Goal: Information Seeking & Learning: Learn about a topic

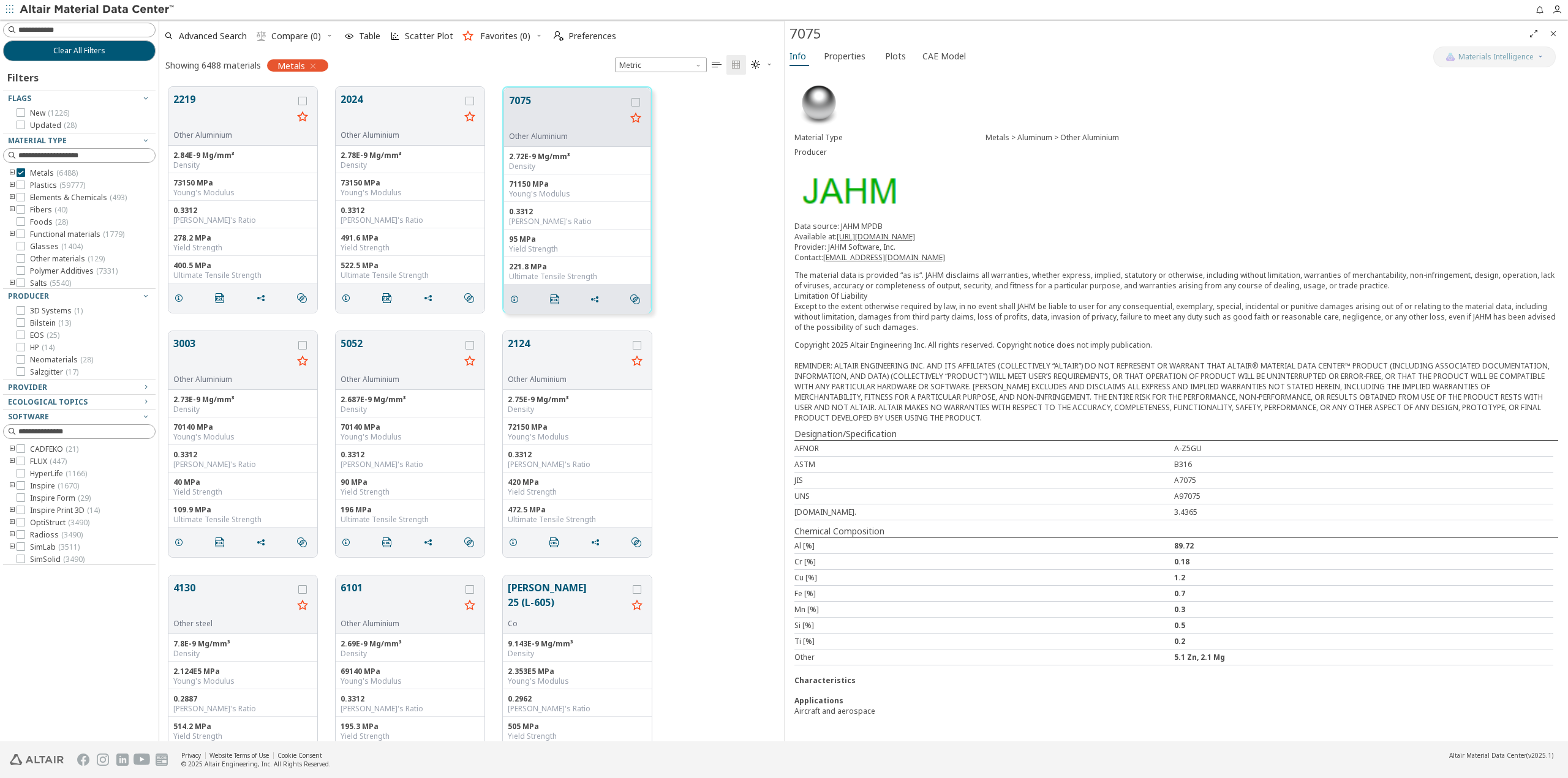
scroll to position [654, 616]
click at [731, 574] on div "4130 Other steel 7.8E-9 Mg/mm³ Density 2.124E5 MPa Young's Modulus 0.2887 Poiss…" at bounding box center [472, 689] width 625 height 244
click at [721, 290] on div "2219 Other Aluminium 2.84E-9 Mg/mm³ Density 73150 MPa Young's Modulus 0.3312 Po…" at bounding box center [472, 200] width 625 height 244
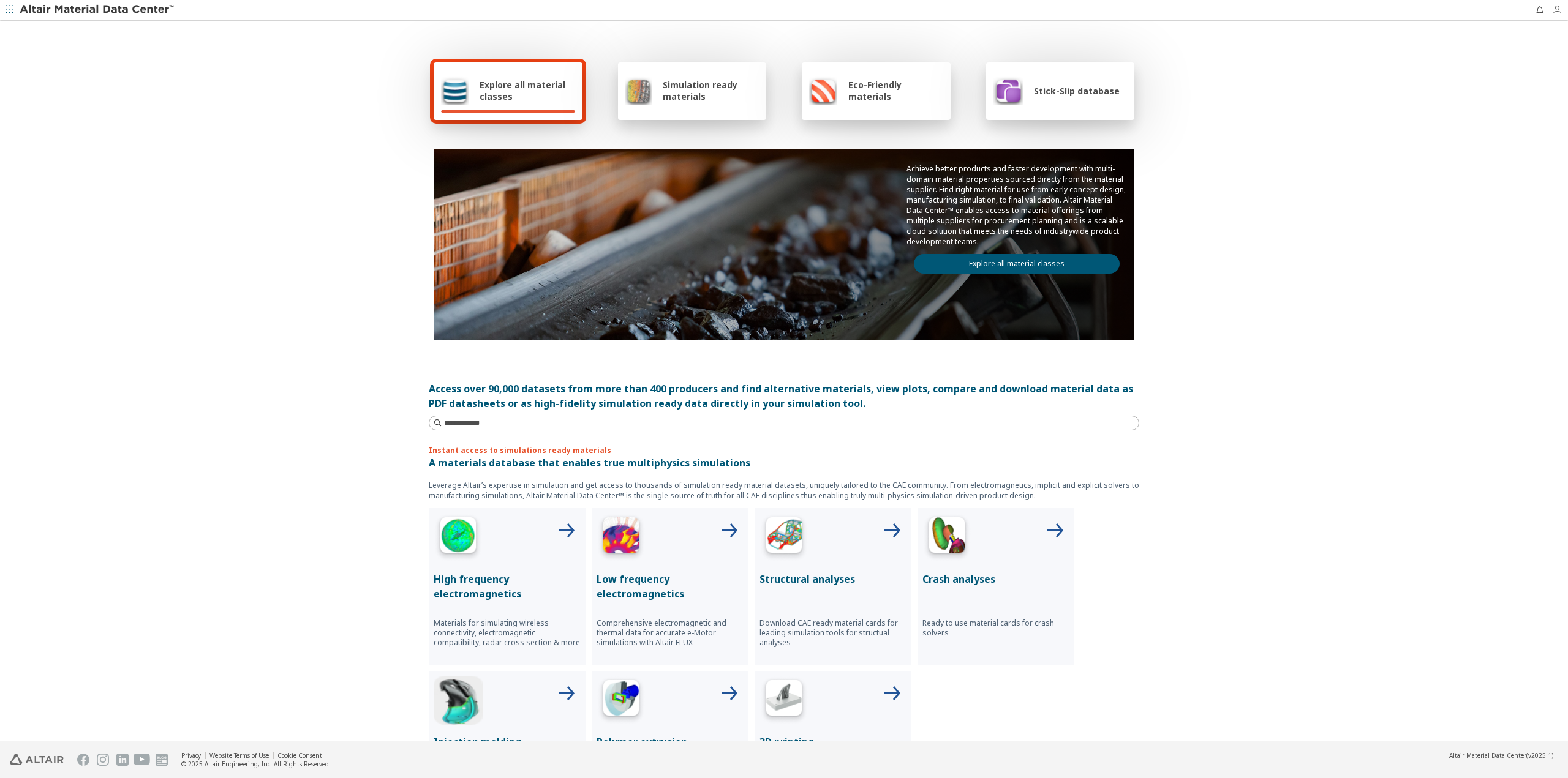
click at [1557, 11] on icon "button" at bounding box center [1557, 9] width 10 height 10
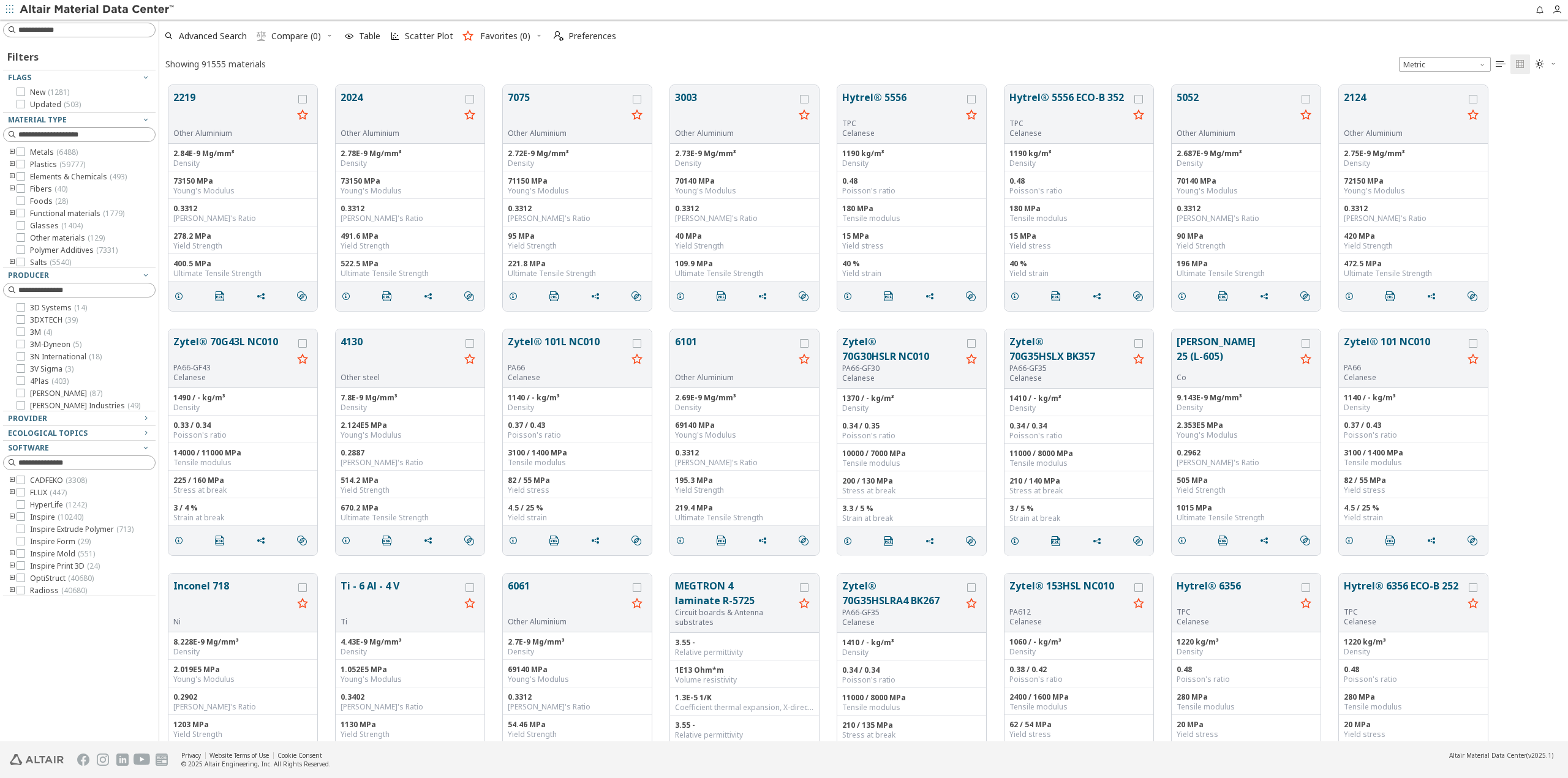
scroll to position [657, 1400]
click at [511, 65] on div "Showing 91555 materials Metric   " at bounding box center [863, 64] width 1409 height 24
drag, startPoint x: 20, startPoint y: 151, endPoint x: 15, endPoint y: 158, distance: 8.6
click at [20, 151] on icon at bounding box center [20, 152] width 8 height 8
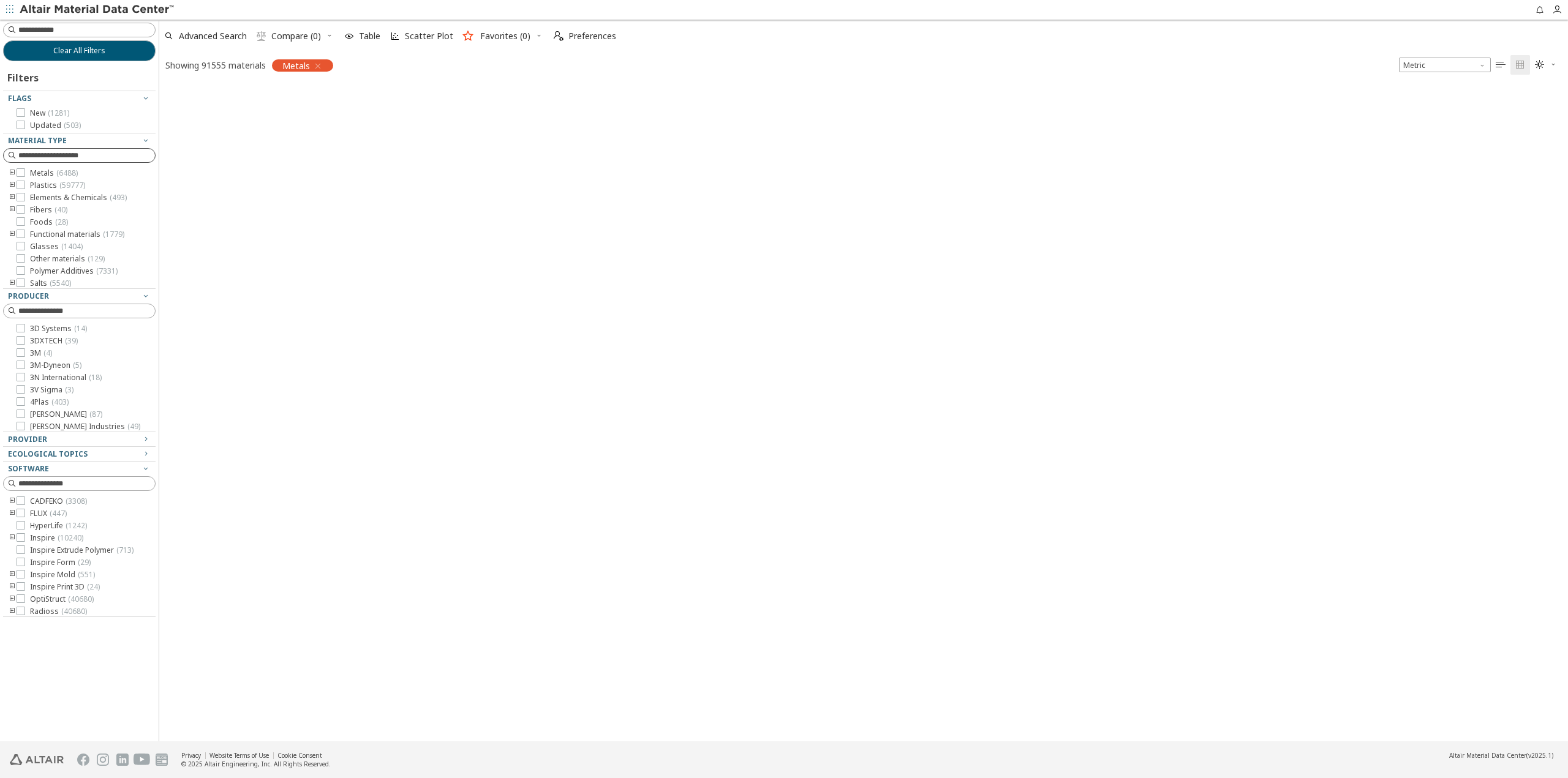
scroll to position [654, 1400]
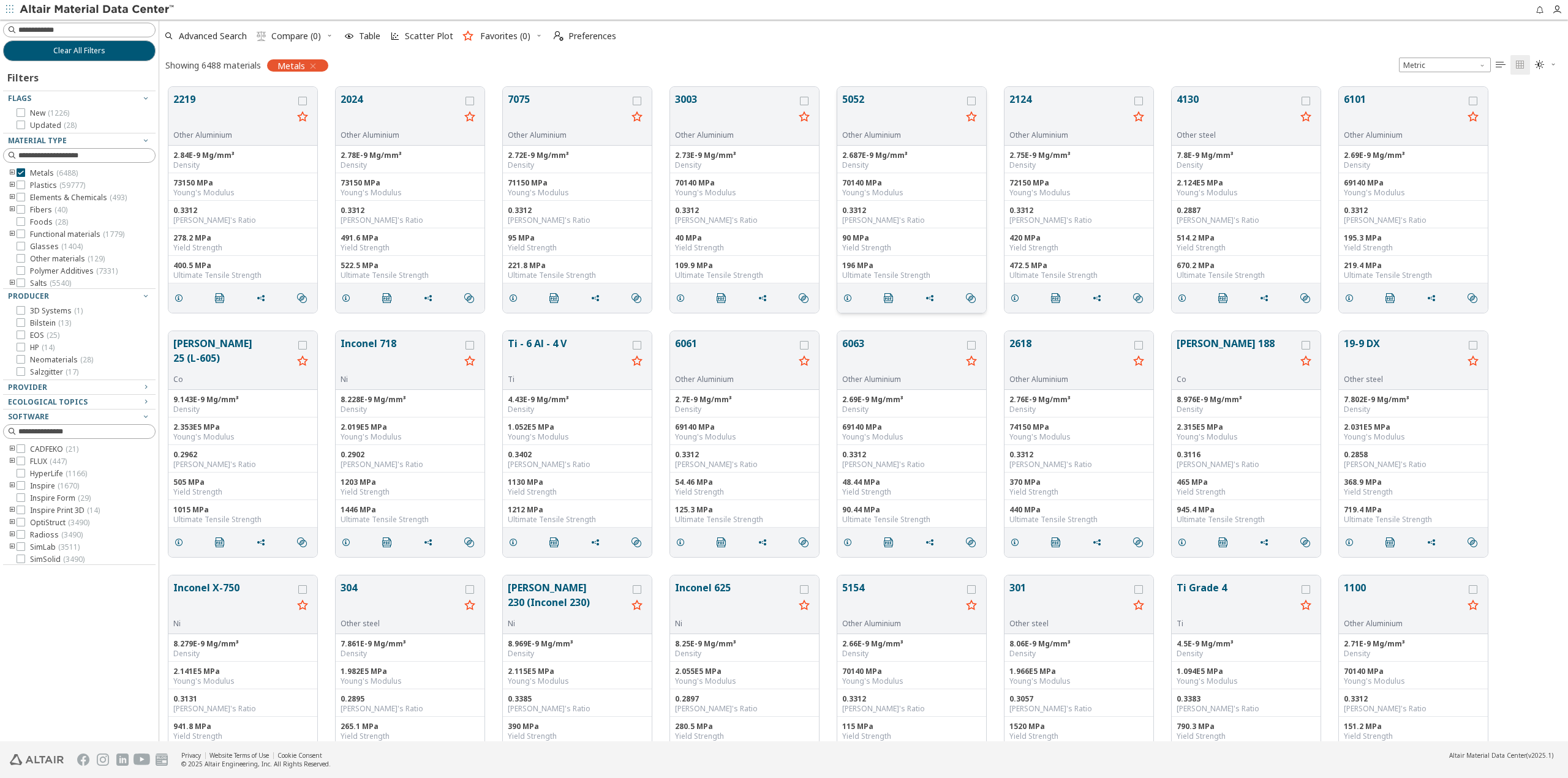
click at [880, 105] on button "5052" at bounding box center [901, 111] width 119 height 39
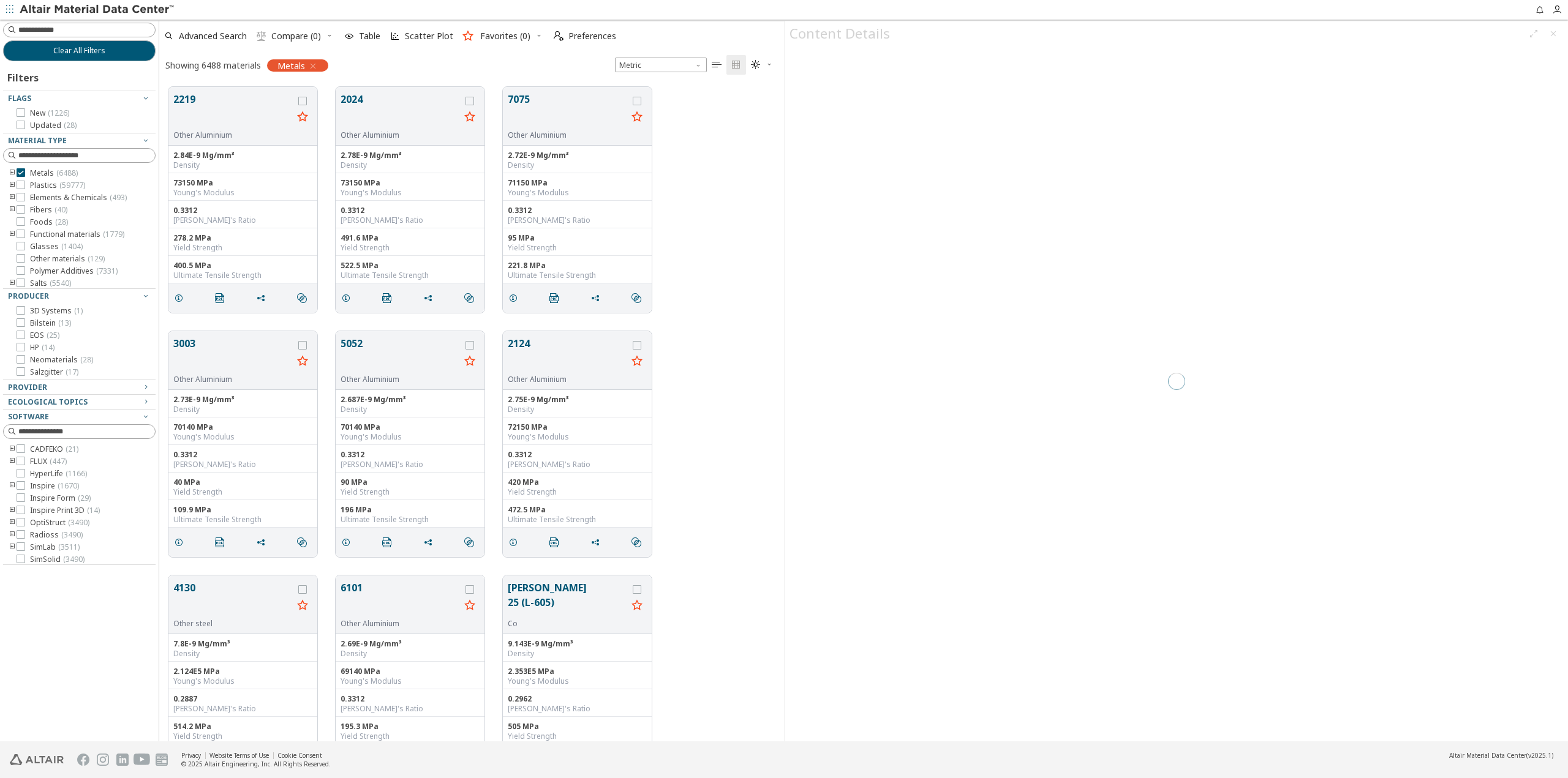
scroll to position [654, 616]
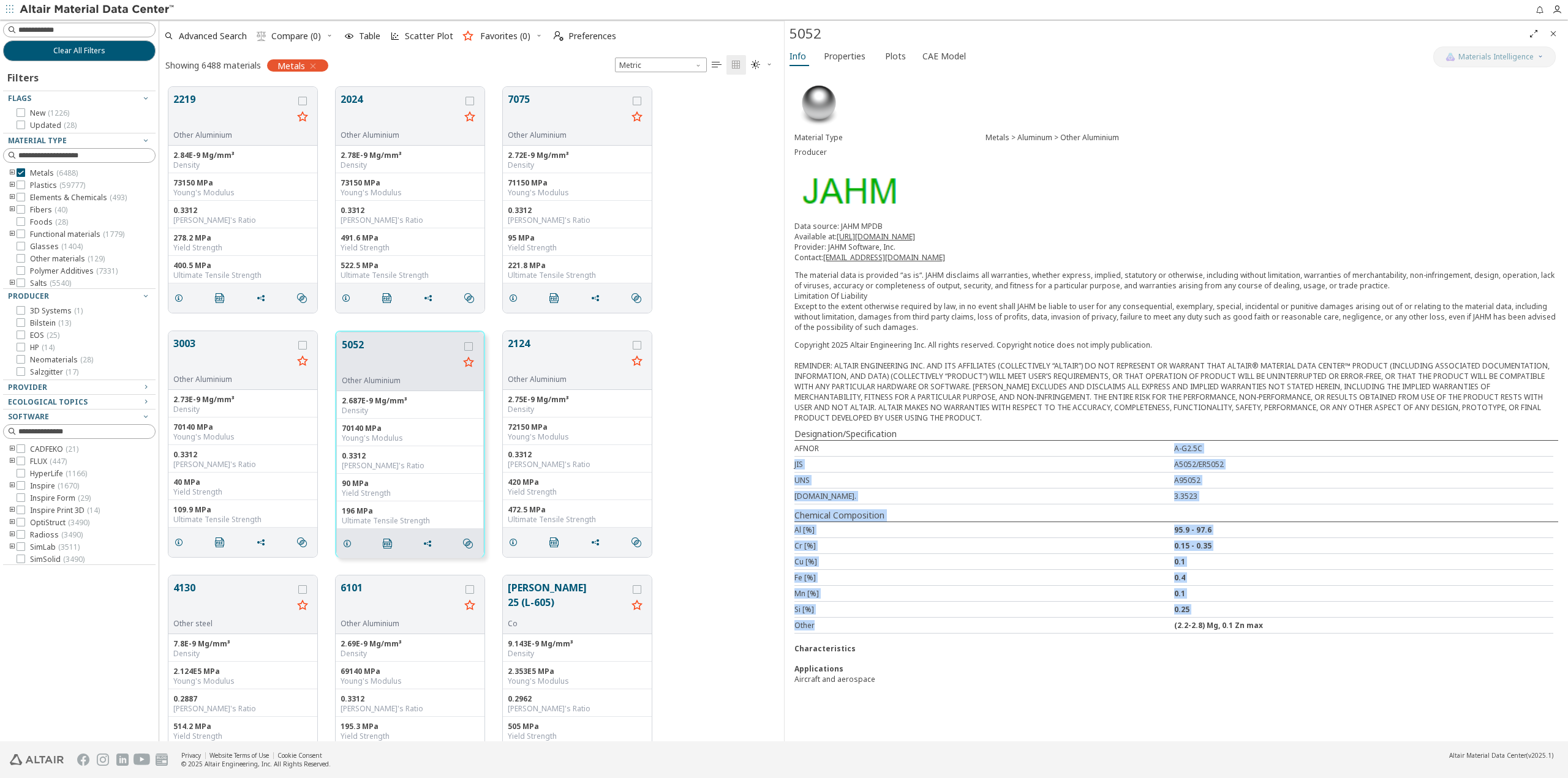
drag, startPoint x: 890, startPoint y: 446, endPoint x: 957, endPoint y: 619, distance: 185.5
click at [957, 619] on div "Material Type Metals > Aluminum > Other Aluminium Producer Data source: JAHM MP…" at bounding box center [1176, 385] width 784 height 632
click at [957, 619] on div "Other (2.2-2.8) Mg, 0.1 Zn max" at bounding box center [1174, 626] width 759 height 16
click at [839, 55] on span "Properties" at bounding box center [844, 56] width 42 height 20
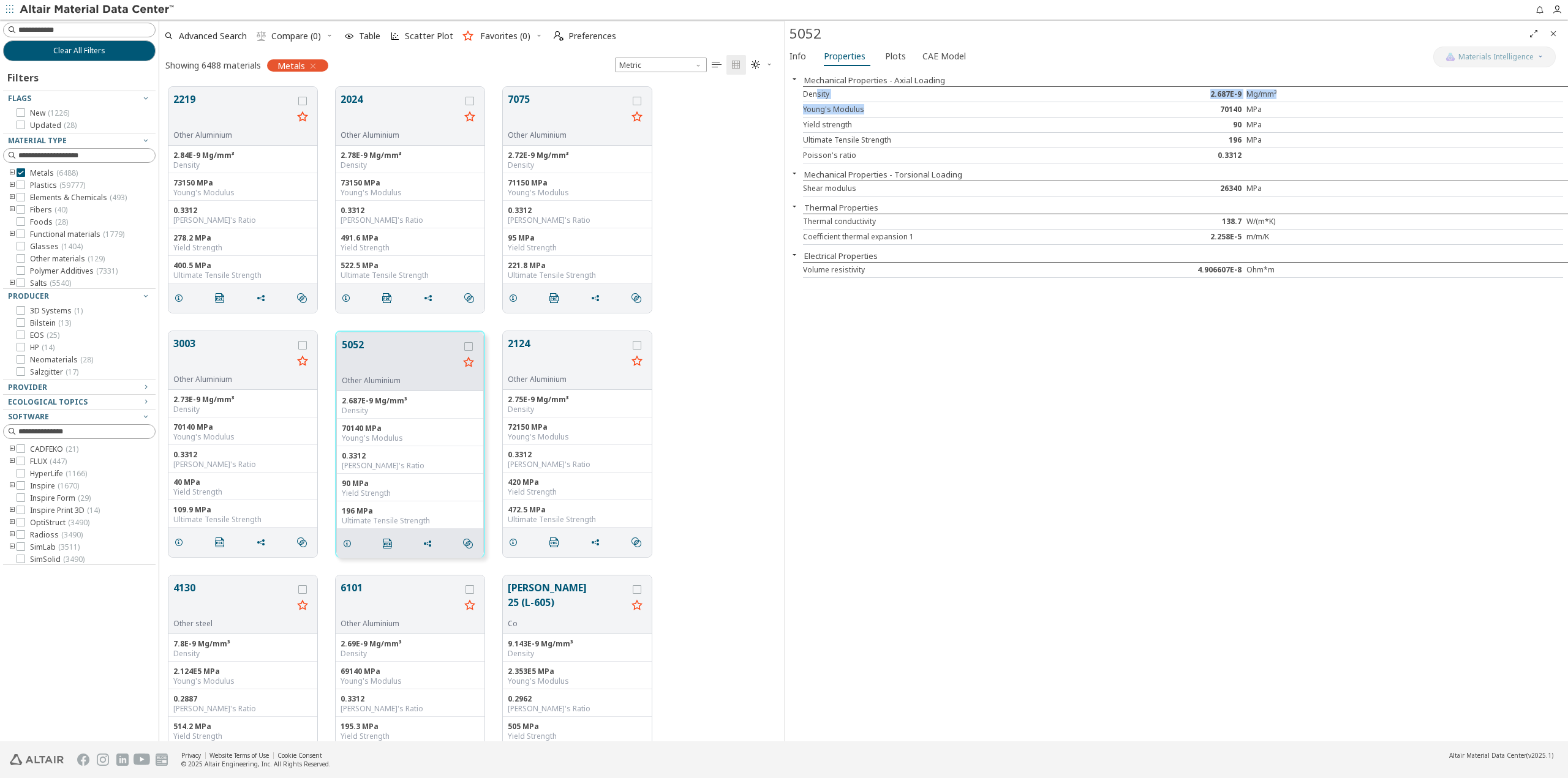
drag, startPoint x: 817, startPoint y: 97, endPoint x: 871, endPoint y: 115, distance: 56.9
click at [871, 115] on div "Density 2.687E-9 Mg/mm³ Young's Modulus 70140 MPa Yield strength 90 MPa Ultimat…" at bounding box center [1186, 125] width 765 height 77
click at [941, 345] on div "Mechanical Properties - Axial Loading Density 2.687E-9 Mg/mm³ Young's Modulus 7…" at bounding box center [1176, 405] width 784 height 673
click at [897, 59] on span "Plots" at bounding box center [895, 56] width 20 height 20
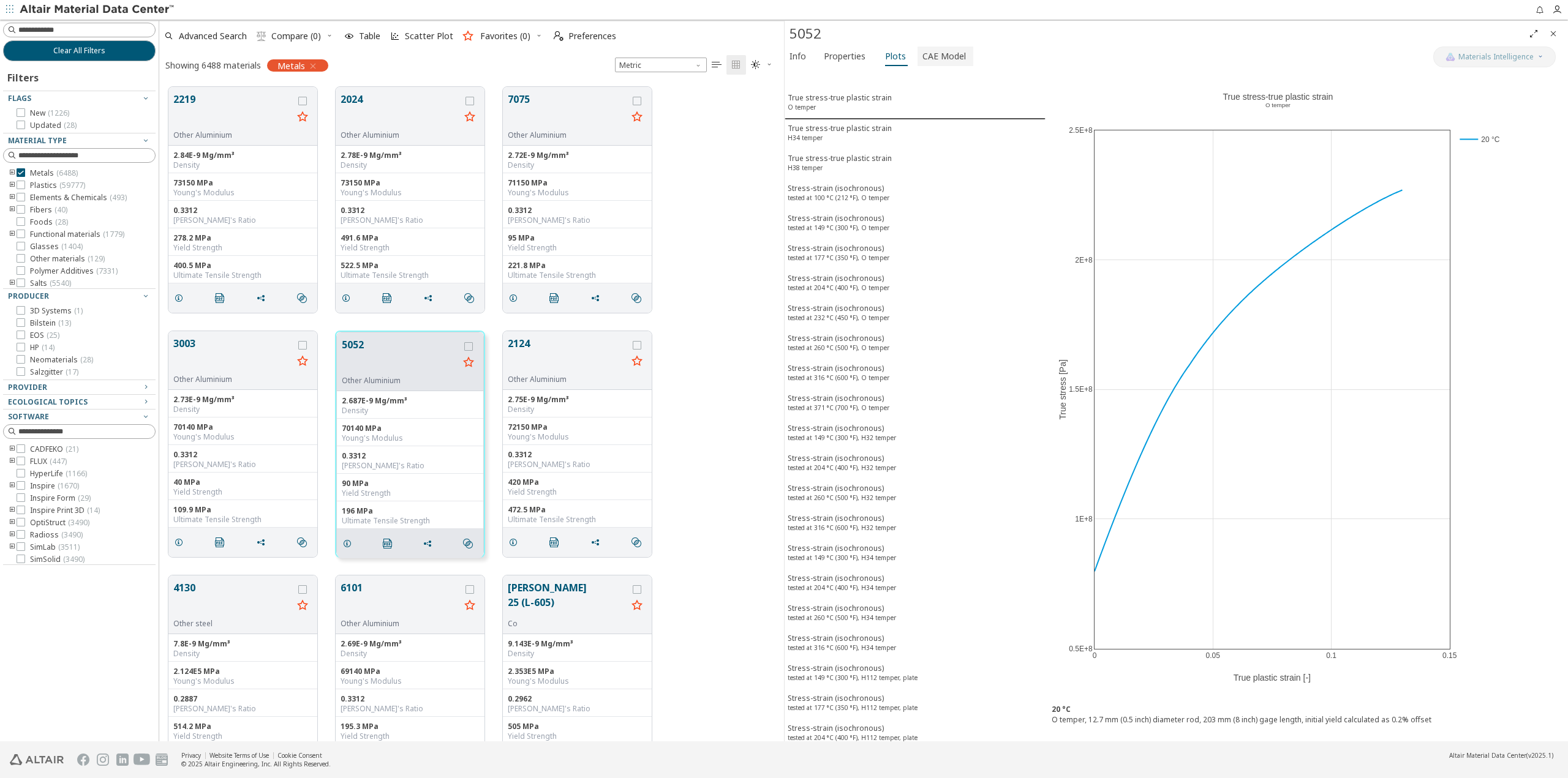
click at [933, 55] on span "CAE Model" at bounding box center [944, 56] width 43 height 20
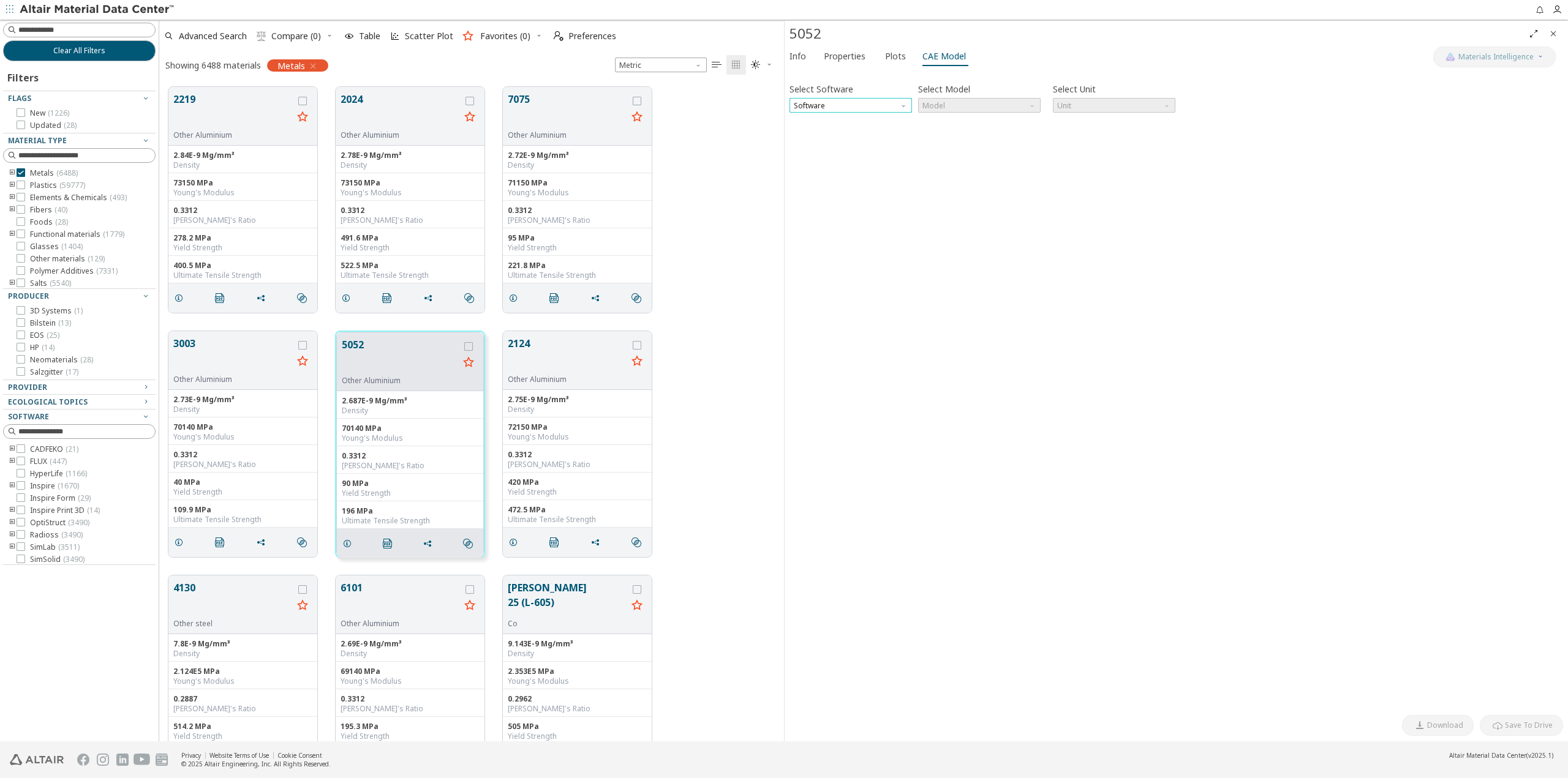
click at [837, 107] on span "Software" at bounding box center [851, 105] width 123 height 14
click at [832, 135] on span "OptiStruct" at bounding box center [850, 135] width 113 height 8
click at [993, 107] on span "Model" at bounding box center [979, 105] width 123 height 14
click at [954, 137] on span "MatS1" at bounding box center [979, 135] width 113 height 8
click at [960, 107] on span "MatS1" at bounding box center [979, 105] width 123 height 14
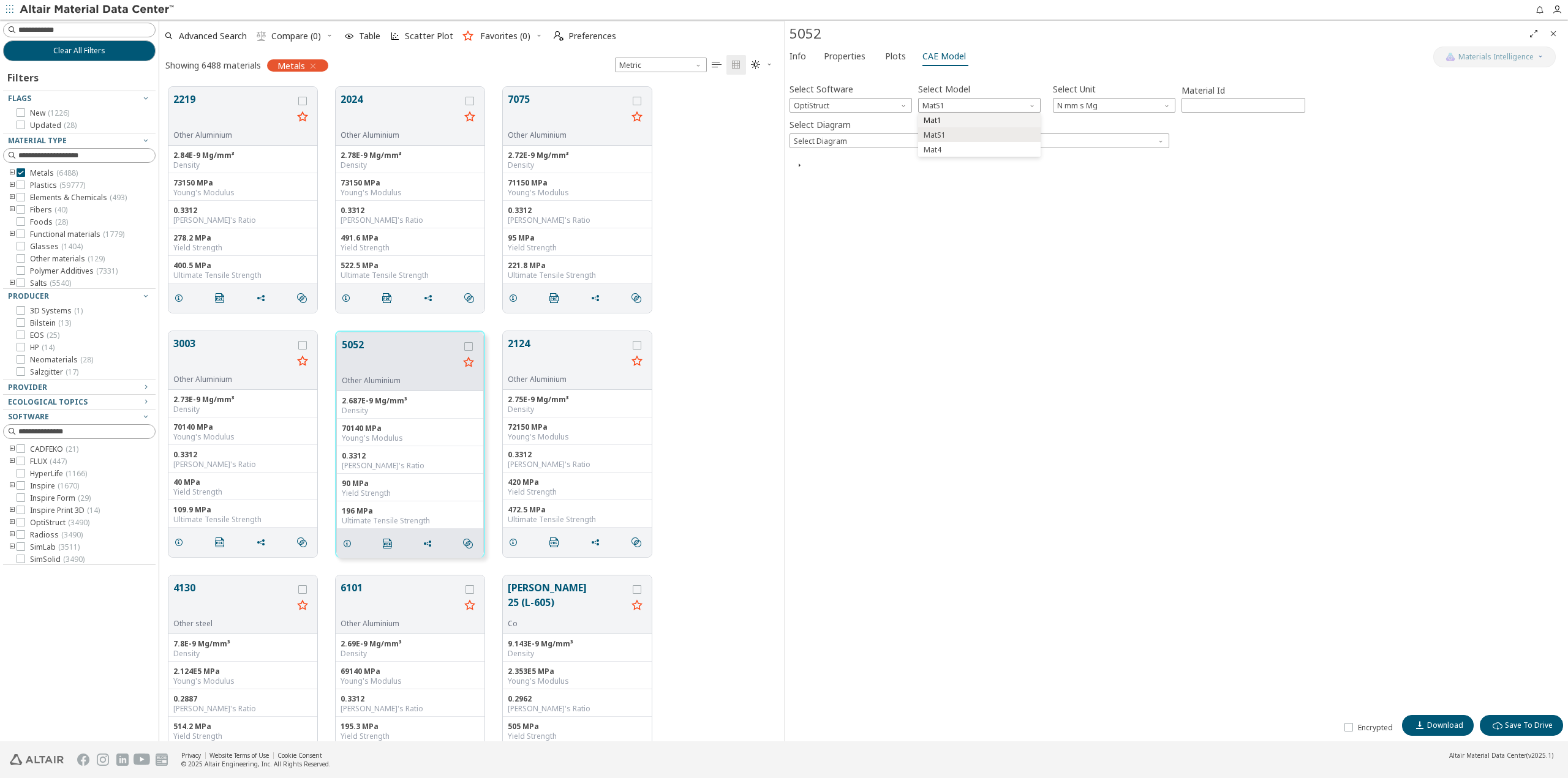
click at [944, 125] on button "Mat1" at bounding box center [979, 120] width 123 height 14
click at [381, 67] on div "Showing 6488 materials Metals Metric   " at bounding box center [472, 65] width 625 height 26
click at [740, 398] on div "3003 Other Aluminium 2.73E-9 Mg/mm³ Density 70140 MPa Young's Modulus 0.3312 Po…" at bounding box center [472, 444] width 625 height 244
